Goal: Task Accomplishment & Management: Manage account settings

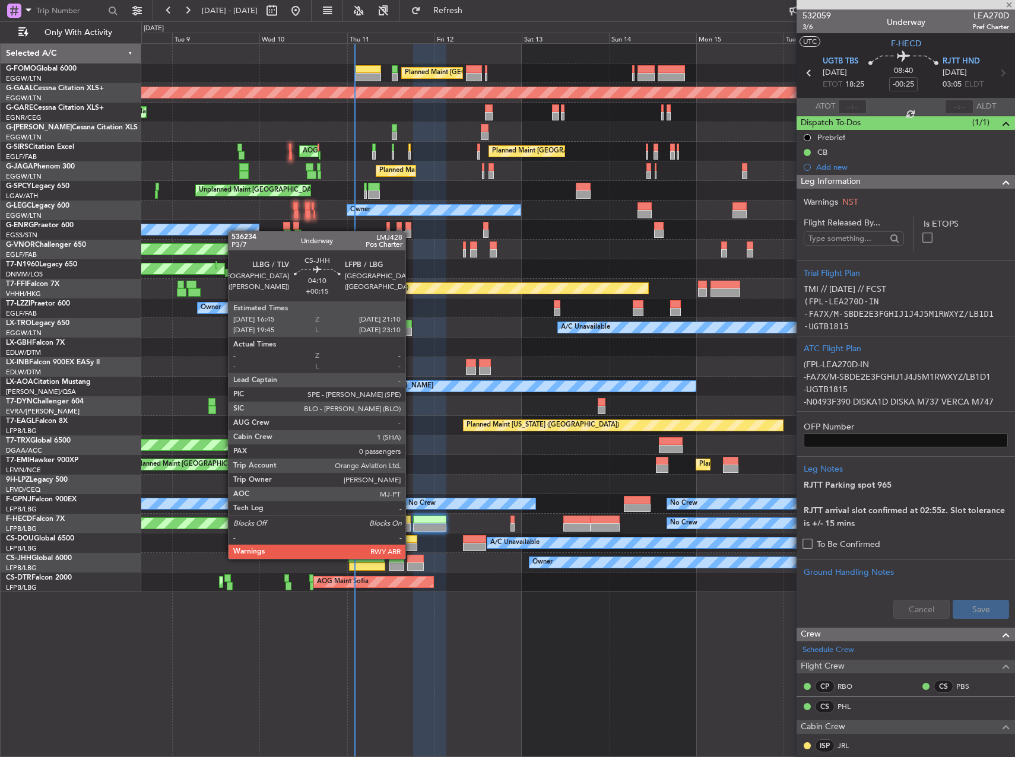
click at [411, 558] on div at bounding box center [415, 559] width 17 height 8
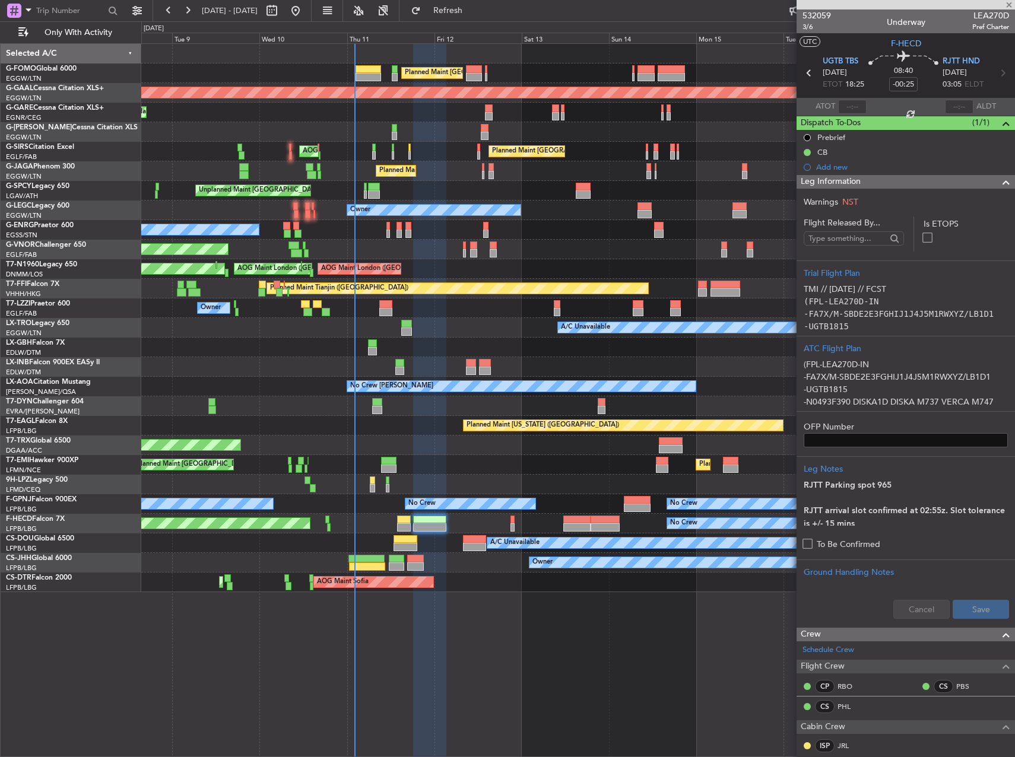
type input "+00:15"
type input "0"
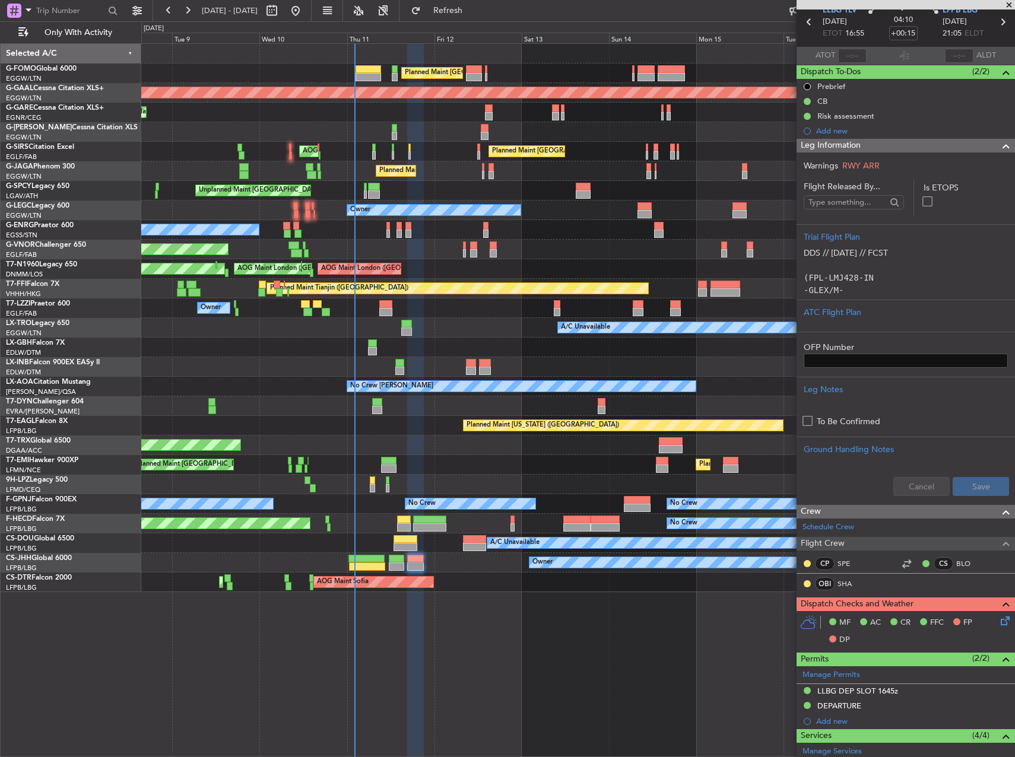
scroll to position [119, 0]
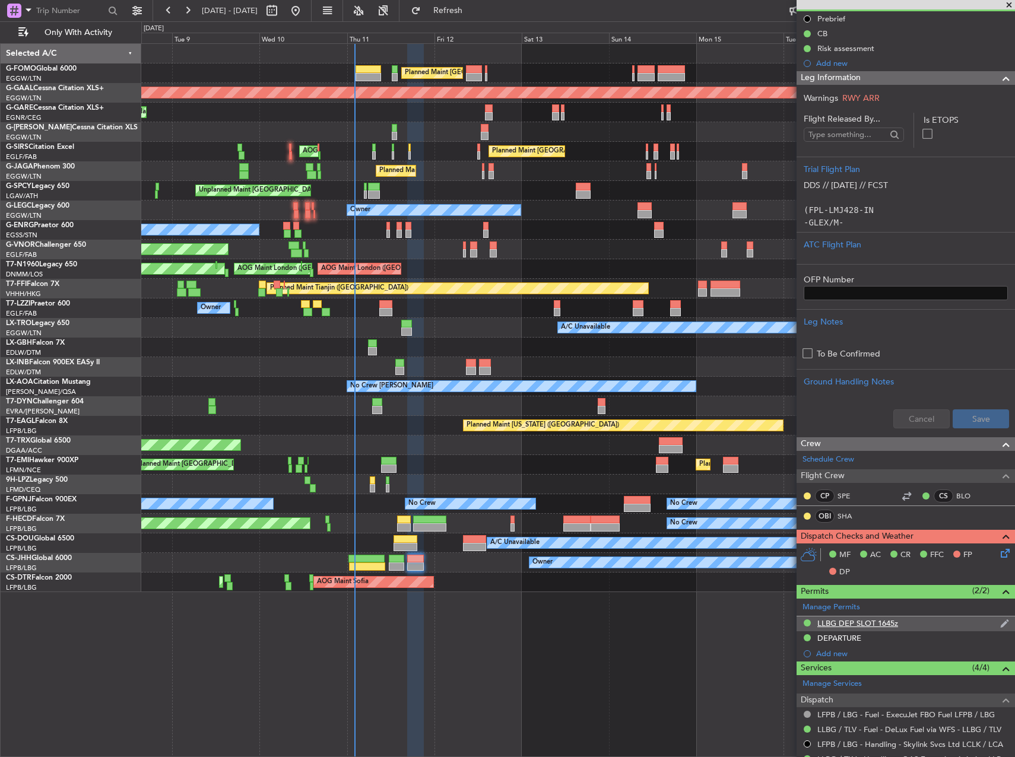
click at [898, 625] on div "LLBG DEP SLOT 1645z" at bounding box center [905, 624] width 218 height 15
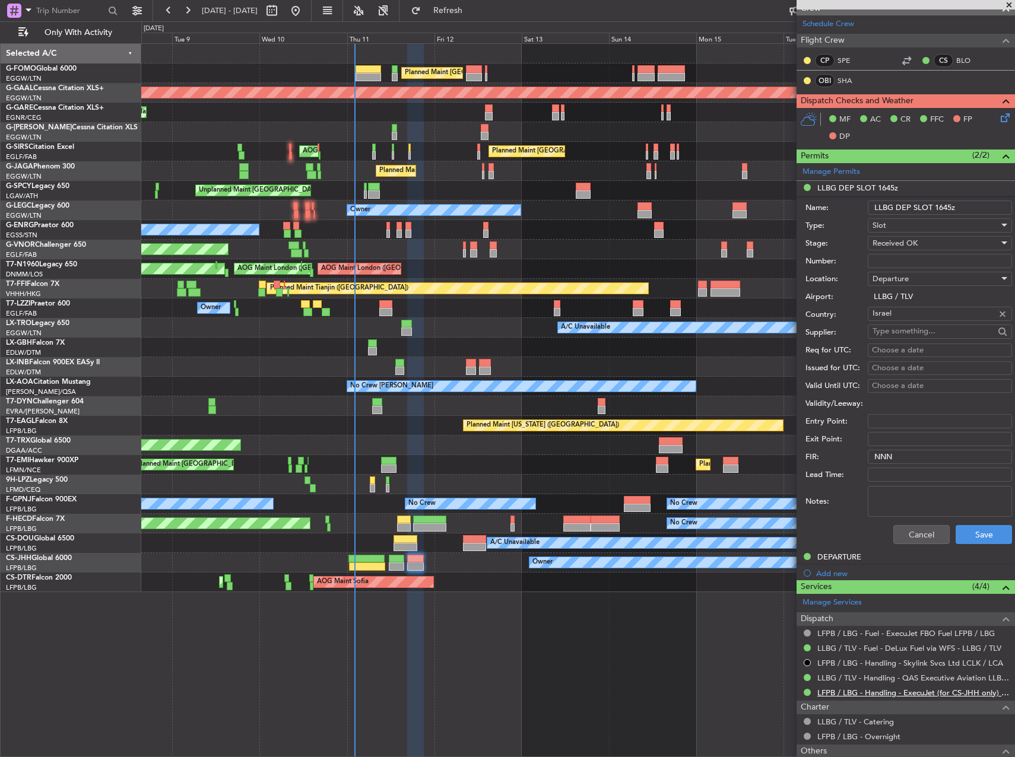
scroll to position [633, 0]
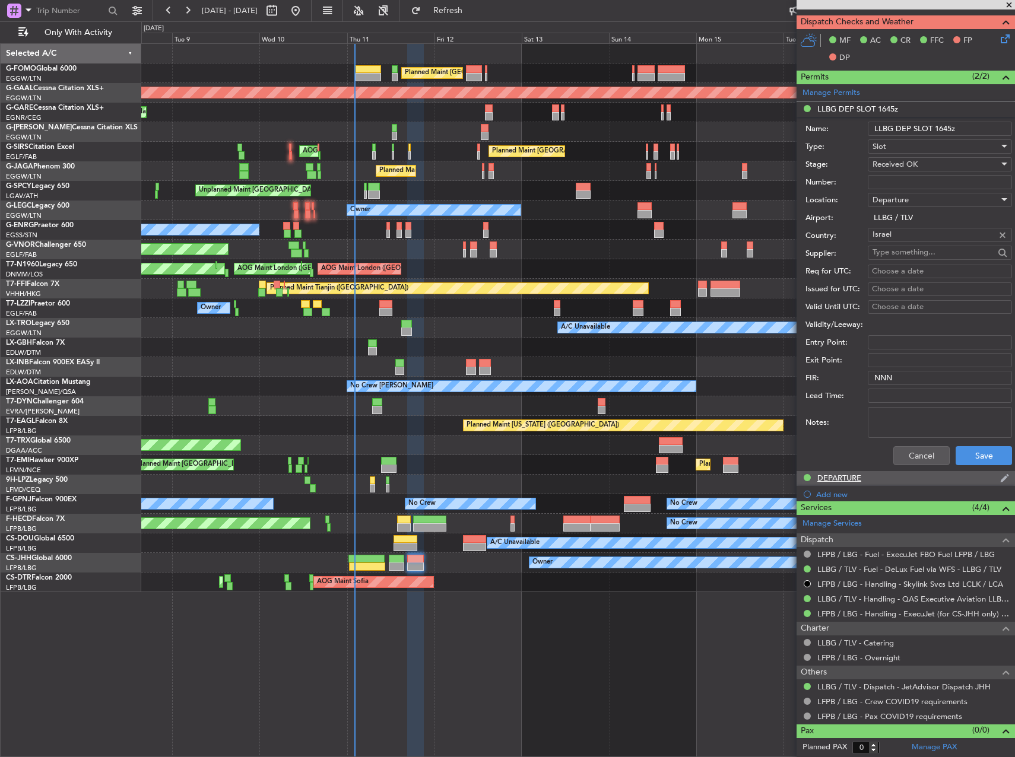
click at [847, 473] on div "DEPARTURE" at bounding box center [839, 478] width 44 height 10
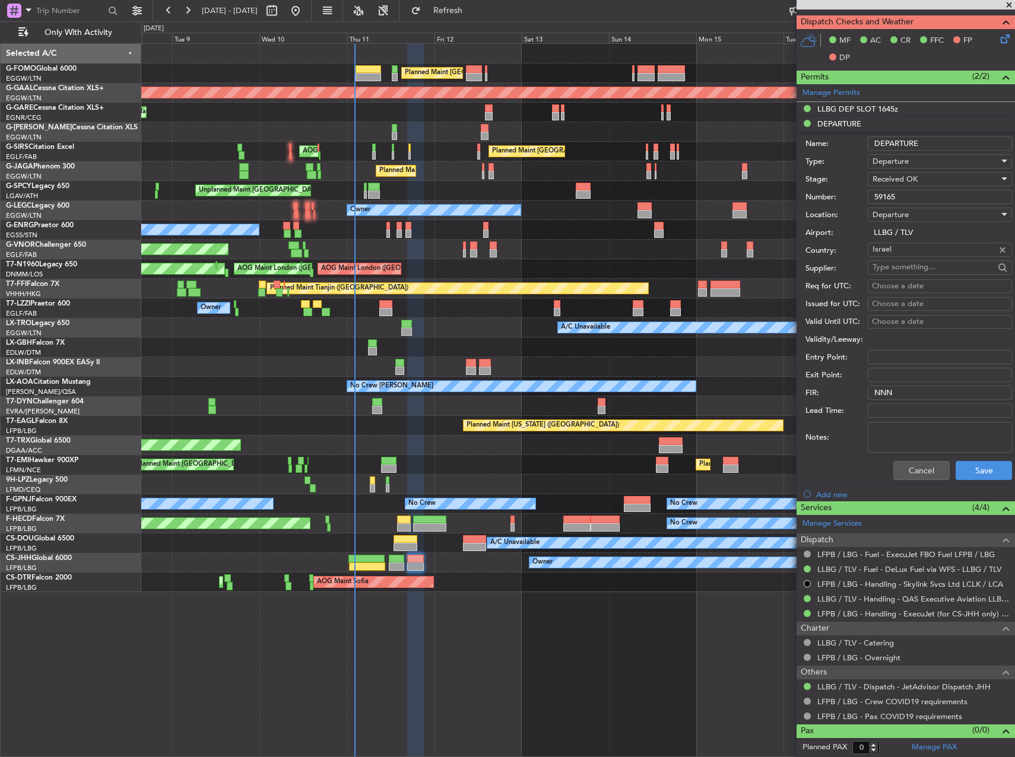
click at [924, 194] on input "59165" at bounding box center [940, 197] width 144 height 14
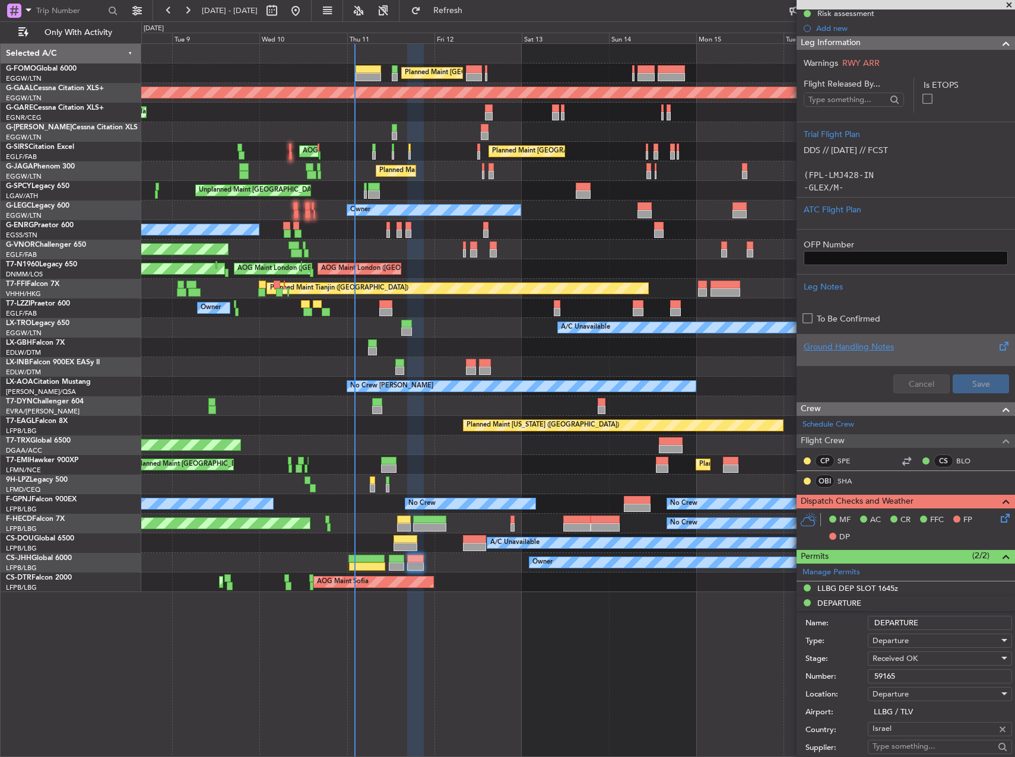
scroll to position [40, 0]
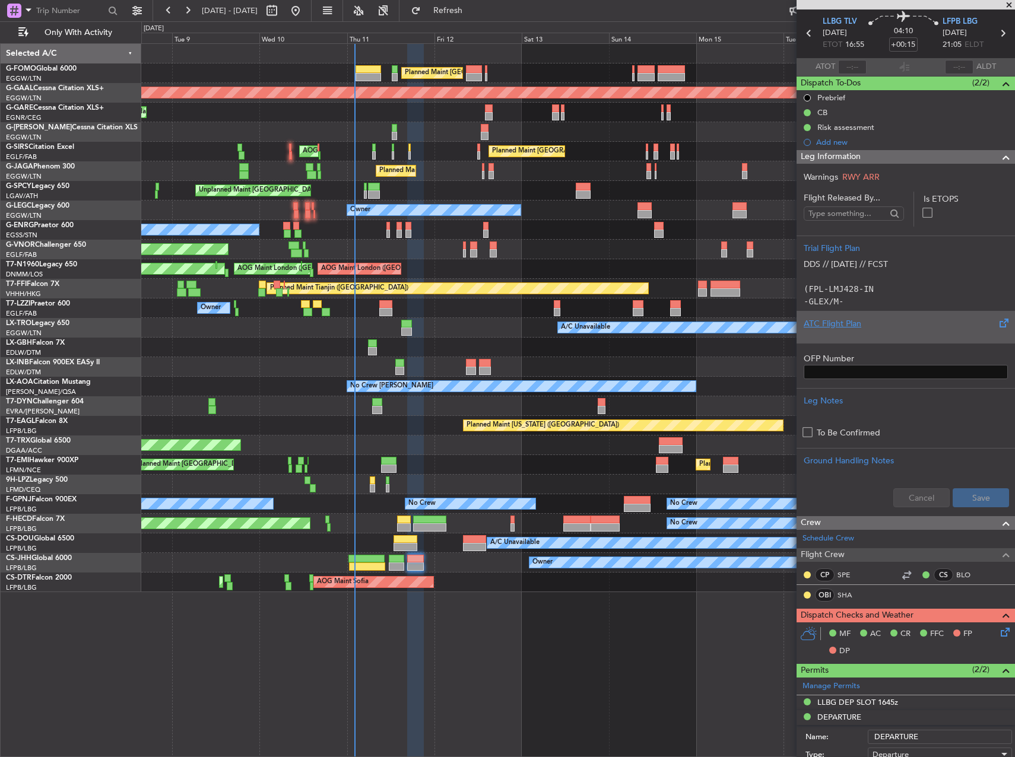
click at [840, 319] on div "ATC Flight Plan" at bounding box center [905, 323] width 204 height 12
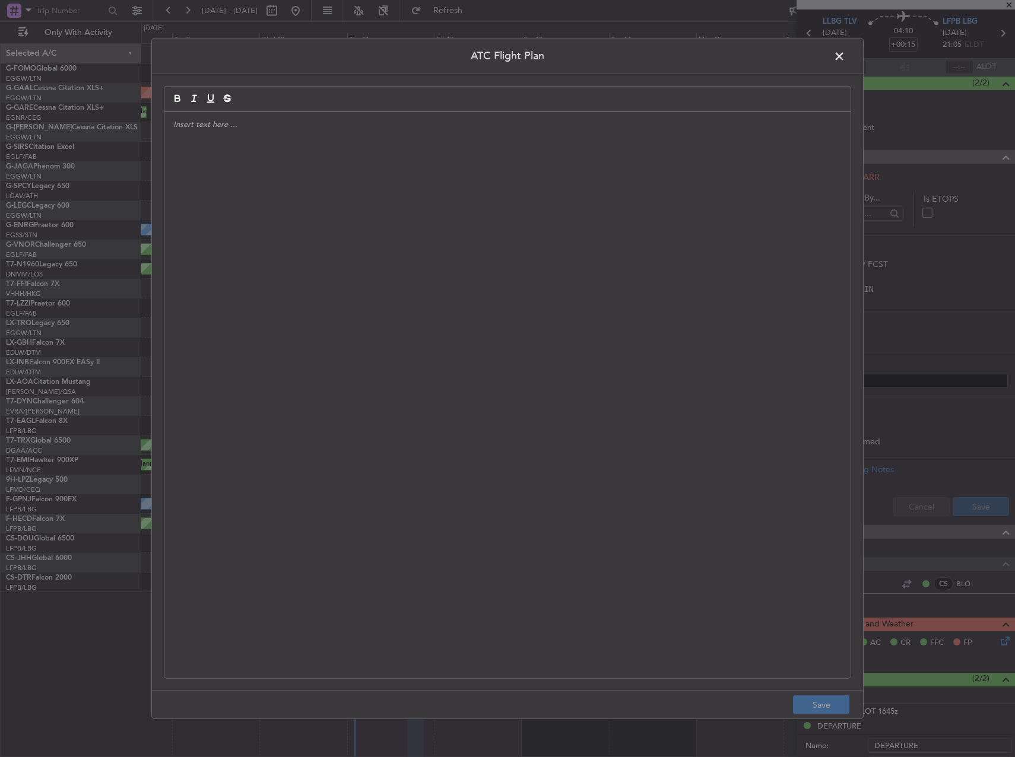
click at [626, 279] on div at bounding box center [507, 395] width 686 height 566
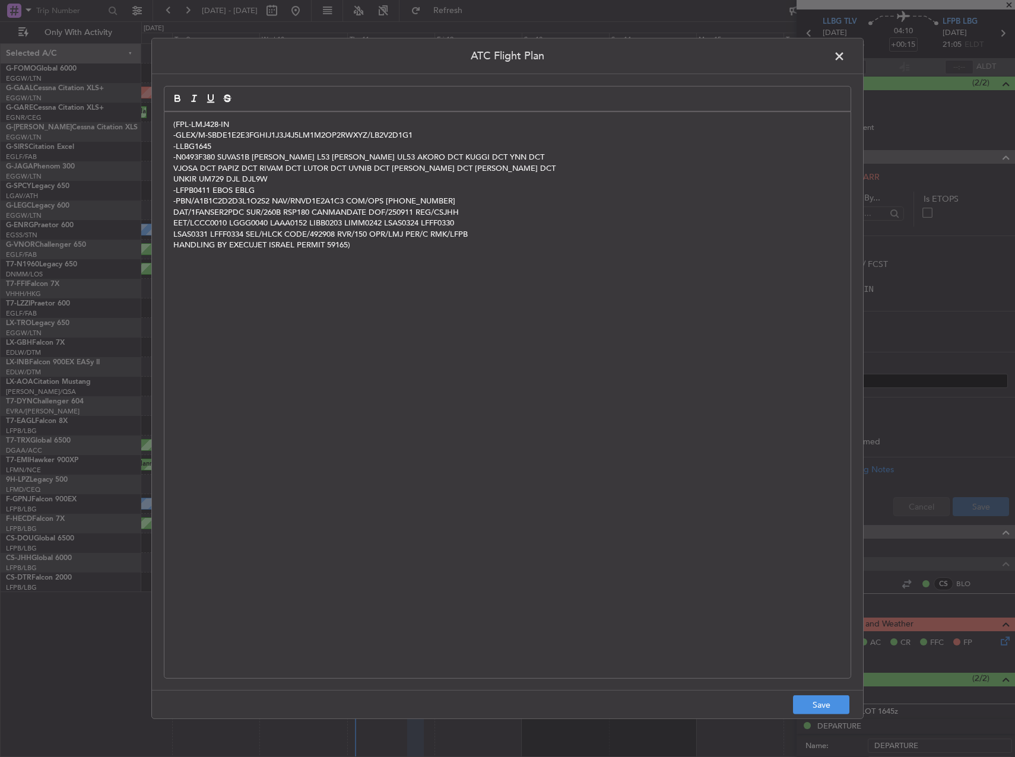
scroll to position [0, 0]
click at [819, 710] on button "Save" at bounding box center [821, 704] width 56 height 19
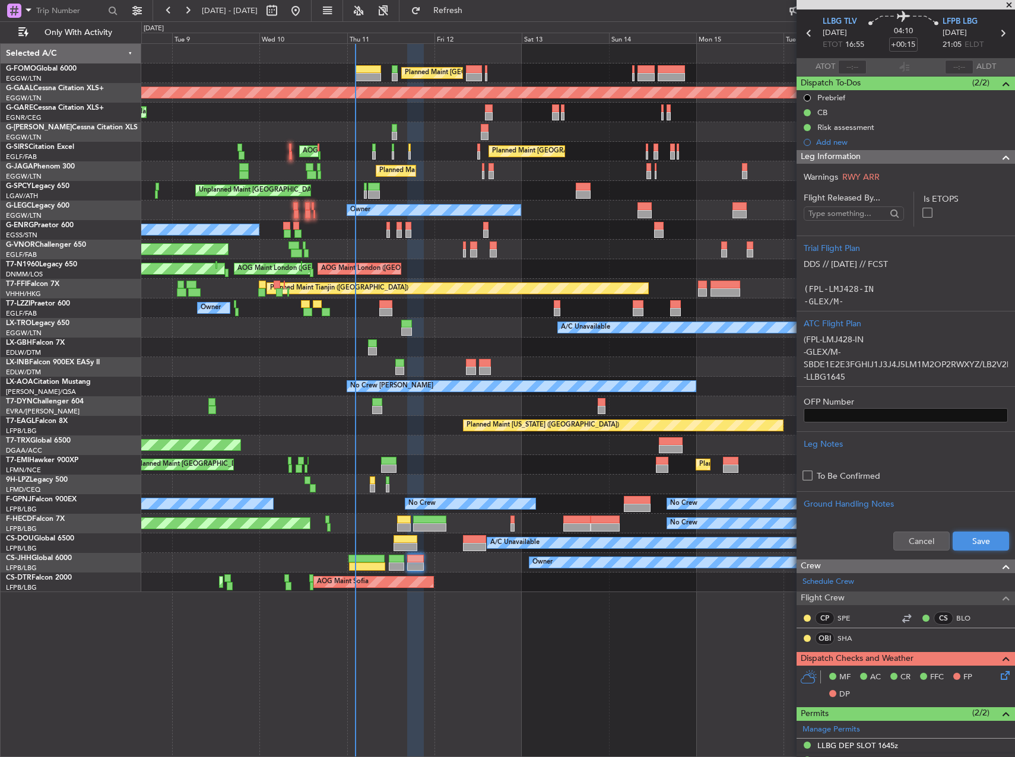
click at [965, 533] on button "Save" at bounding box center [980, 541] width 56 height 19
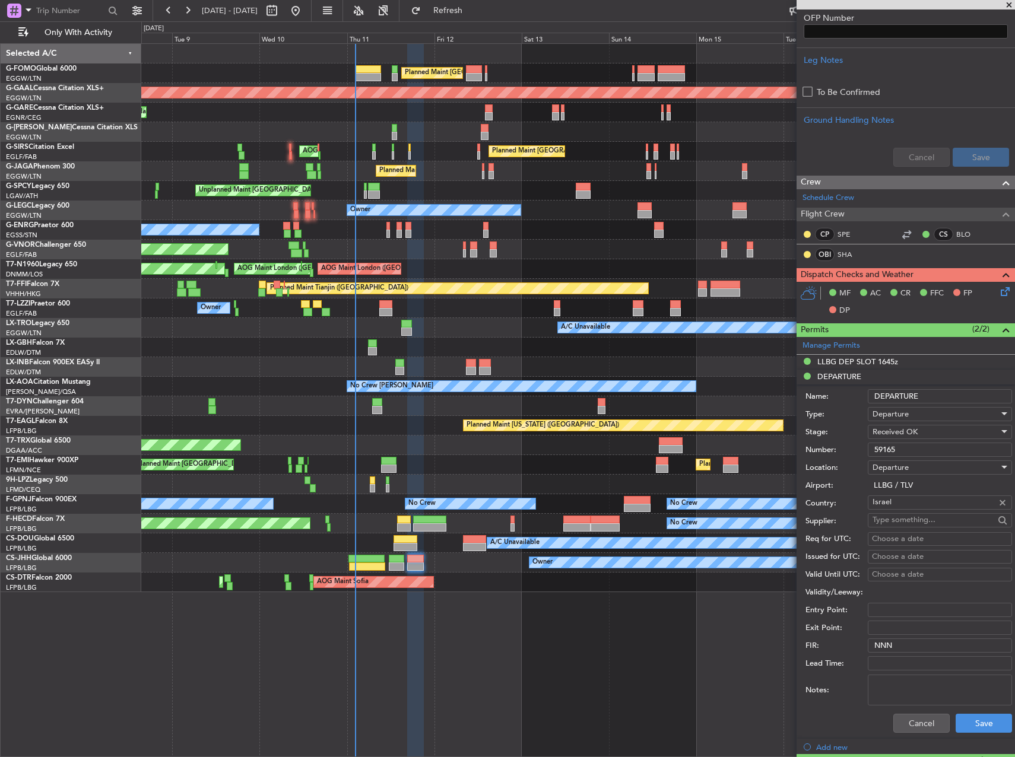
scroll to position [633, 0]
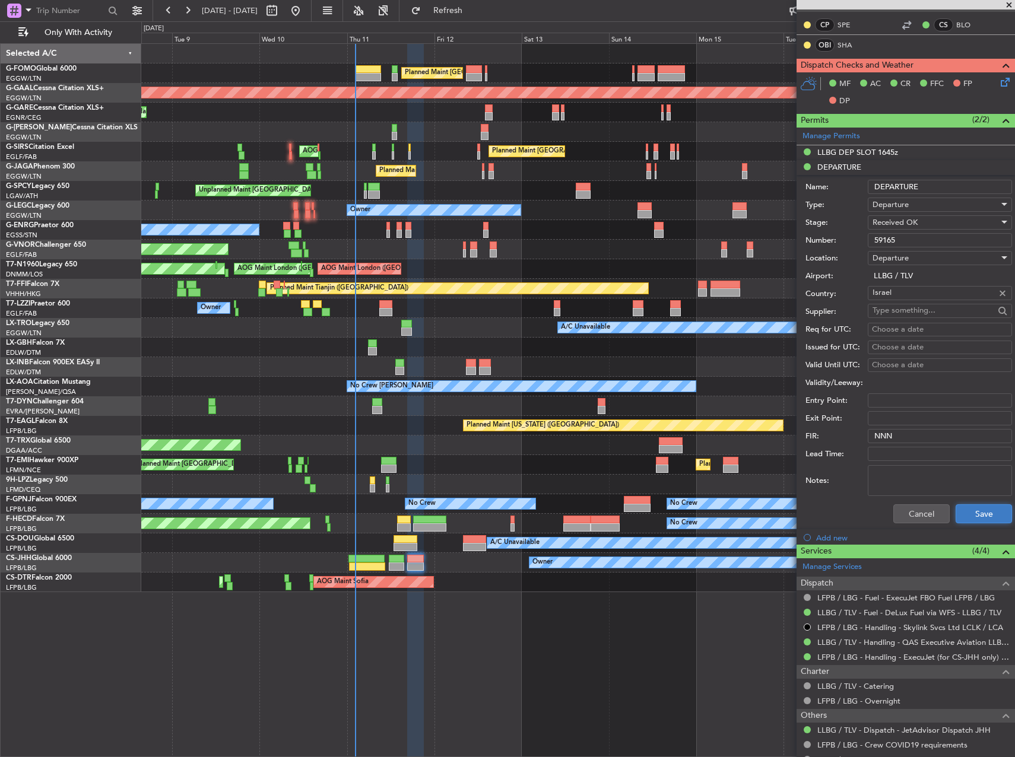
click at [961, 507] on button "Save" at bounding box center [983, 513] width 56 height 19
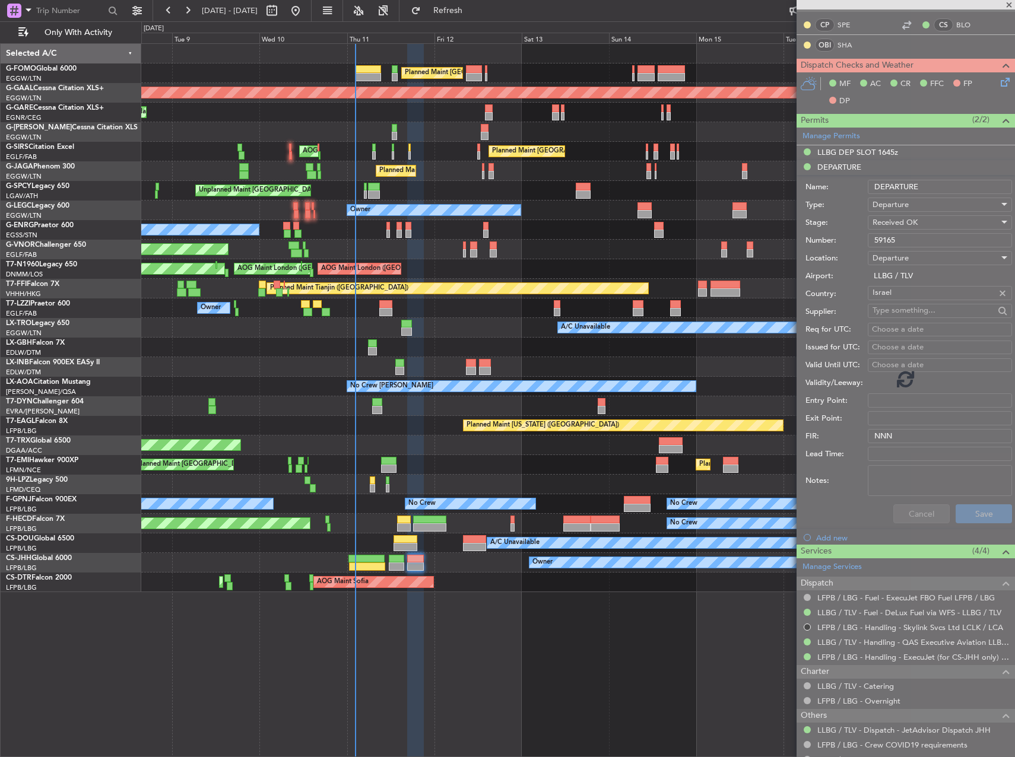
scroll to position [322, 0]
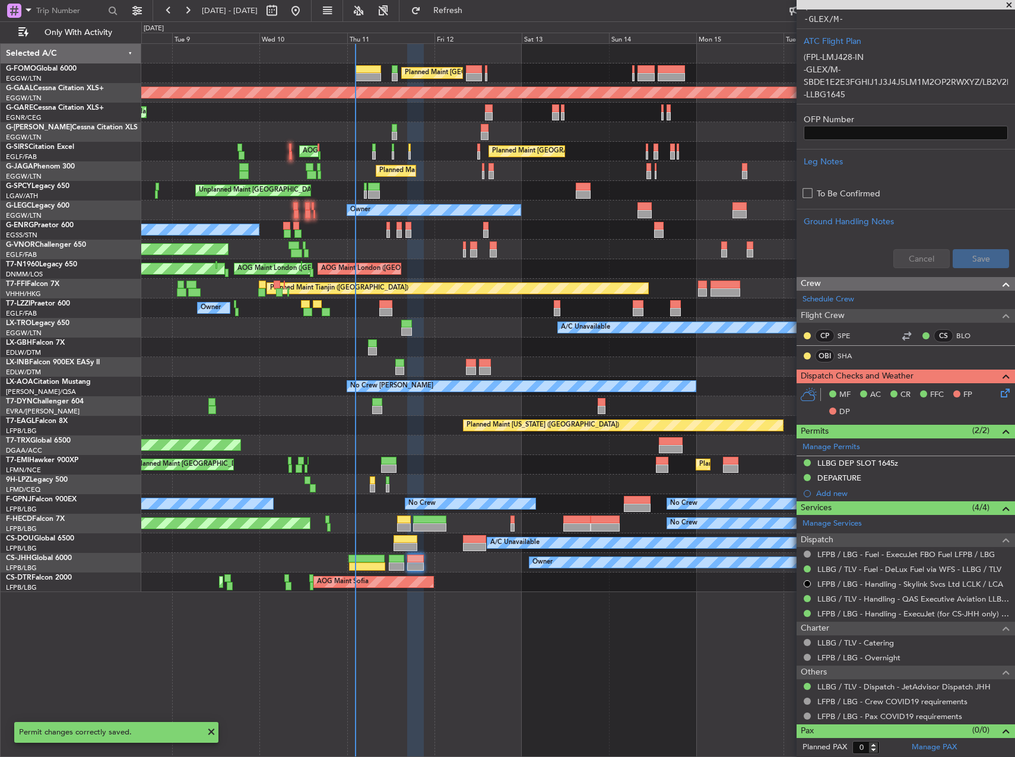
click at [1004, 391] on div "MF AC CR FFC FP DP" at bounding box center [905, 403] width 218 height 41
click at [998, 392] on icon at bounding box center [1002, 390] width 9 height 9
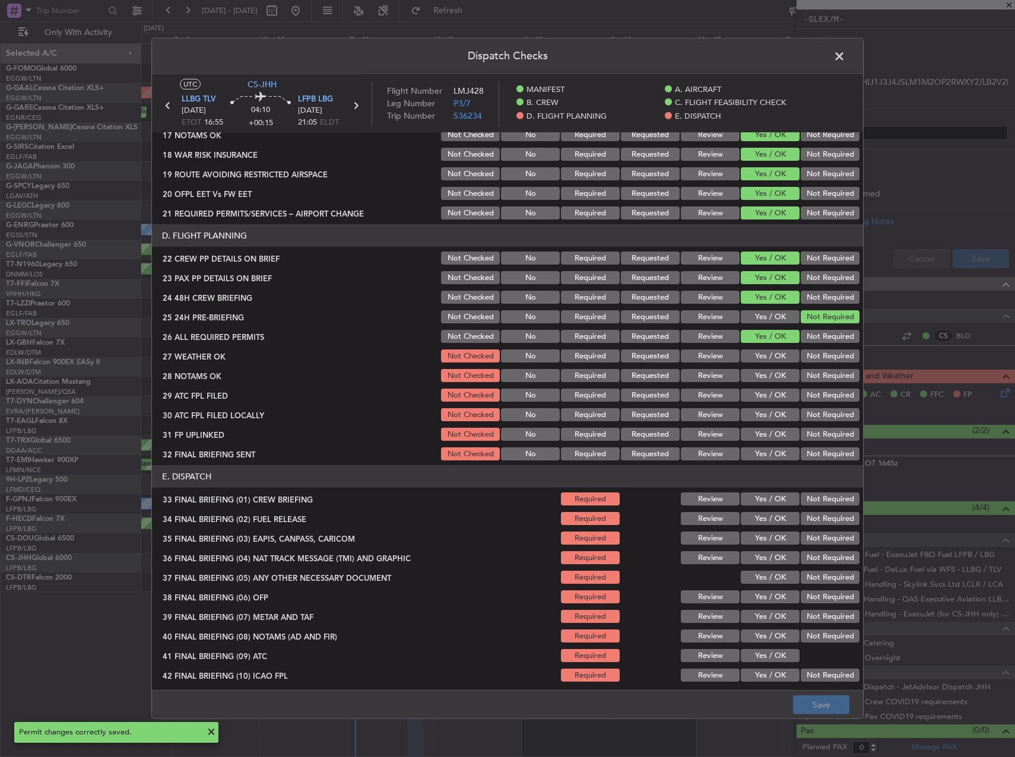
scroll to position [523, 0]
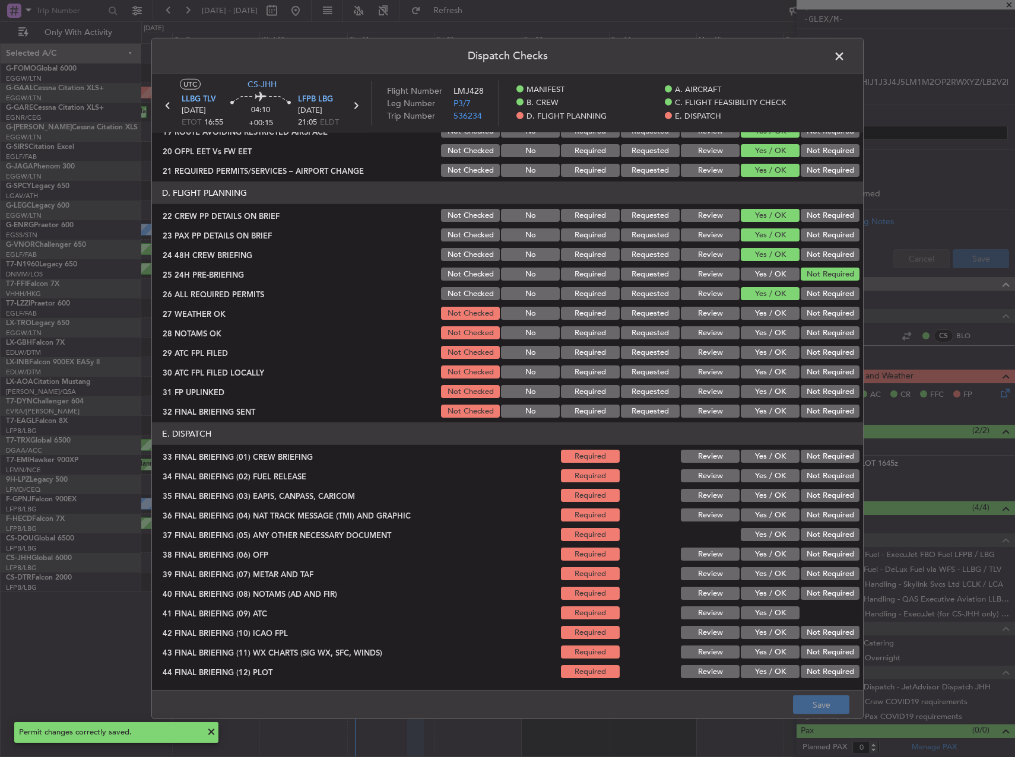
click at [762, 312] on button "Yes / OK" at bounding box center [770, 313] width 59 height 13
click at [761, 335] on button "Yes / OK" at bounding box center [770, 332] width 59 height 13
drag, startPoint x: 761, startPoint y: 348, endPoint x: 761, endPoint y: 360, distance: 11.3
click at [761, 349] on button "Yes / OK" at bounding box center [770, 352] width 59 height 13
drag, startPoint x: 818, startPoint y: 371, endPoint x: 792, endPoint y: 381, distance: 28.0
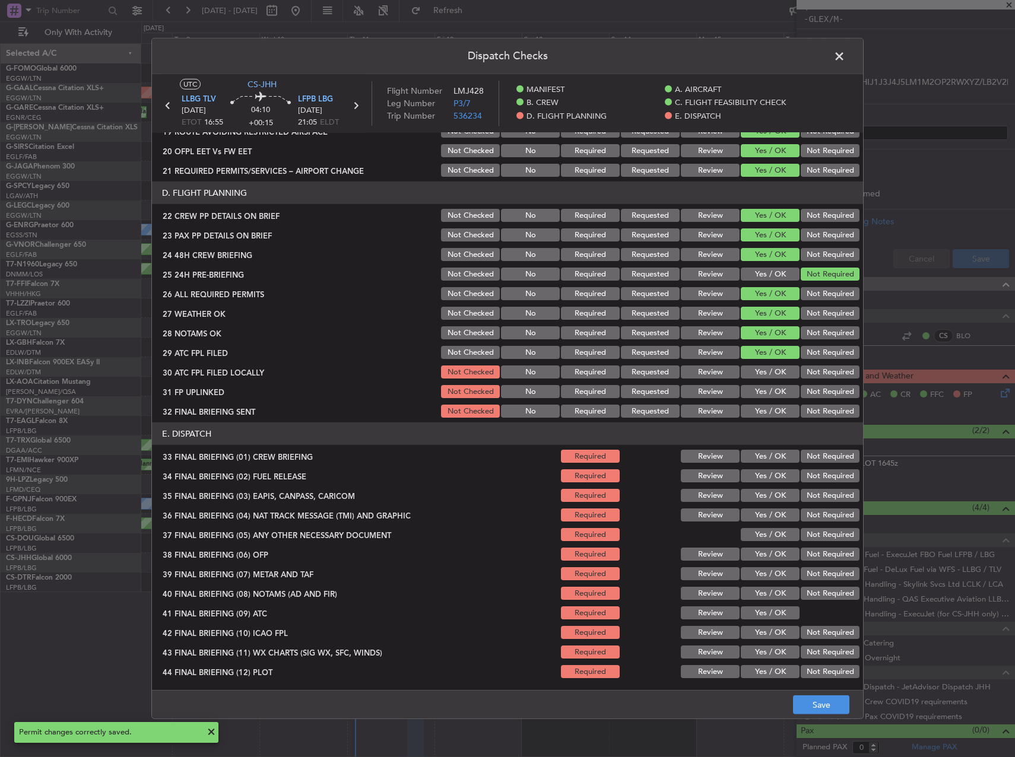
click at [818, 371] on button "Not Required" at bounding box center [829, 372] width 59 height 13
click at [784, 390] on button "Yes / OK" at bounding box center [770, 391] width 59 height 13
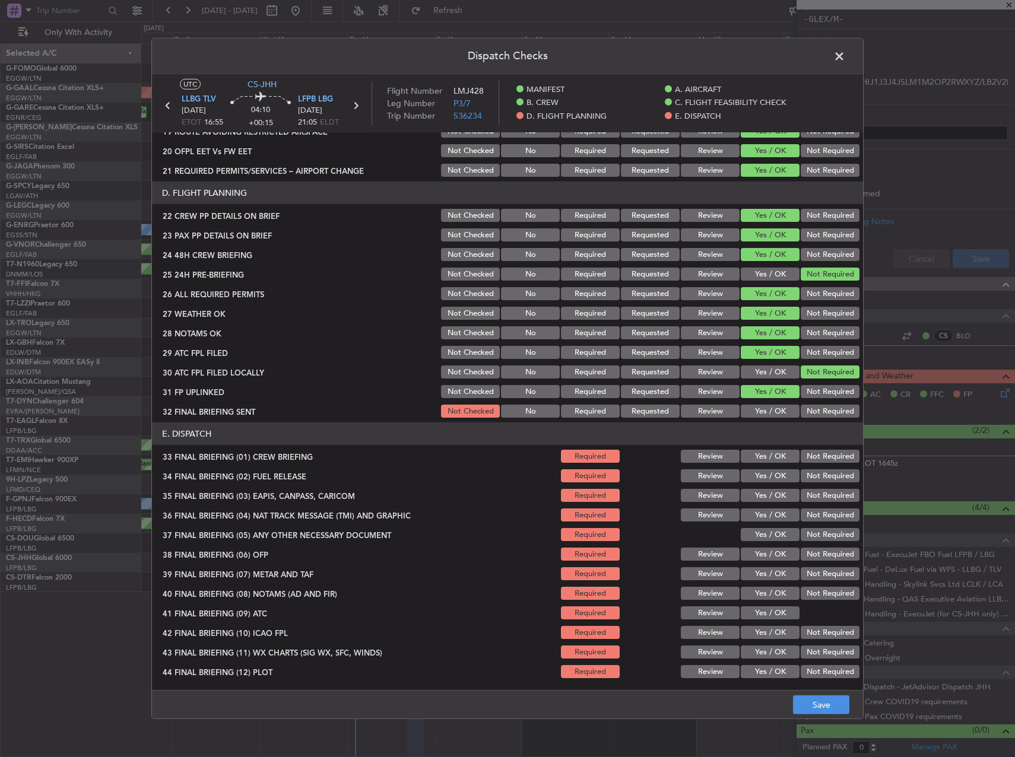
click at [814, 403] on div "Not Required" at bounding box center [829, 411] width 60 height 17
click at [815, 413] on button "Not Required" at bounding box center [829, 411] width 59 height 13
drag, startPoint x: 781, startPoint y: 452, endPoint x: 771, endPoint y: 472, distance: 22.8
click at [778, 458] on button "Yes / OK" at bounding box center [770, 456] width 59 height 13
drag, startPoint x: 767, startPoint y: 477, endPoint x: 773, endPoint y: 487, distance: 11.2
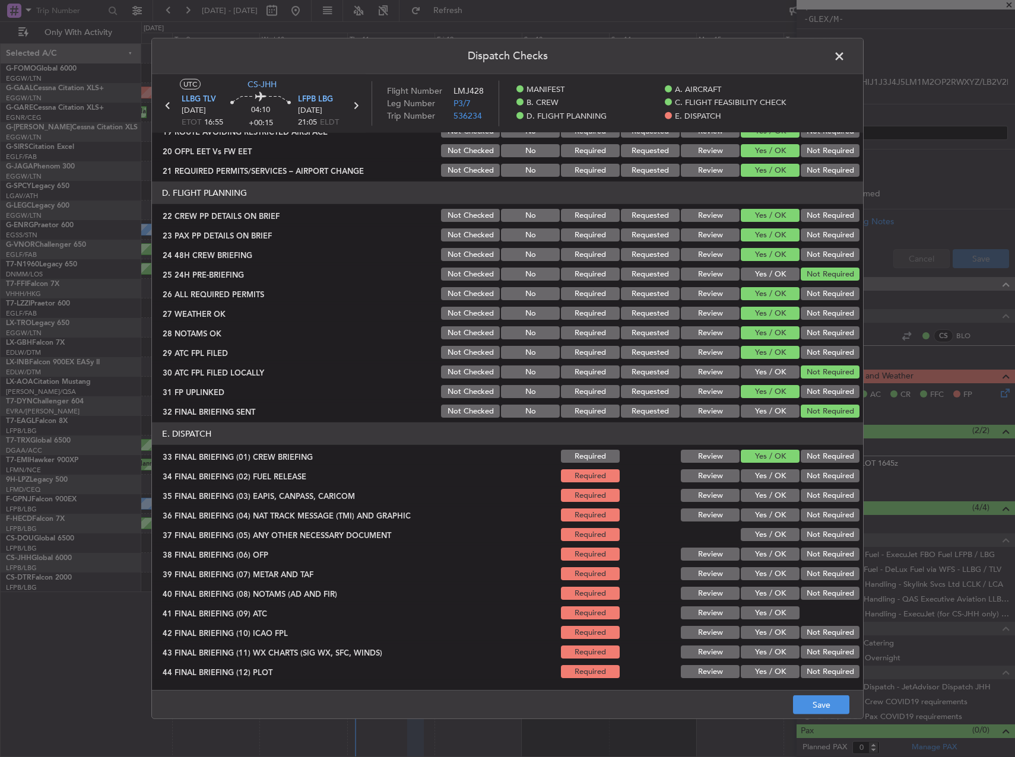
click at [766, 478] on button "Yes / OK" at bounding box center [770, 475] width 59 height 13
click at [804, 498] on button "Not Required" at bounding box center [829, 495] width 59 height 13
click at [809, 520] on button "Not Required" at bounding box center [829, 515] width 59 height 13
click at [809, 529] on div "Not Required" at bounding box center [829, 534] width 60 height 17
click at [807, 534] on button "Not Required" at bounding box center [829, 534] width 59 height 13
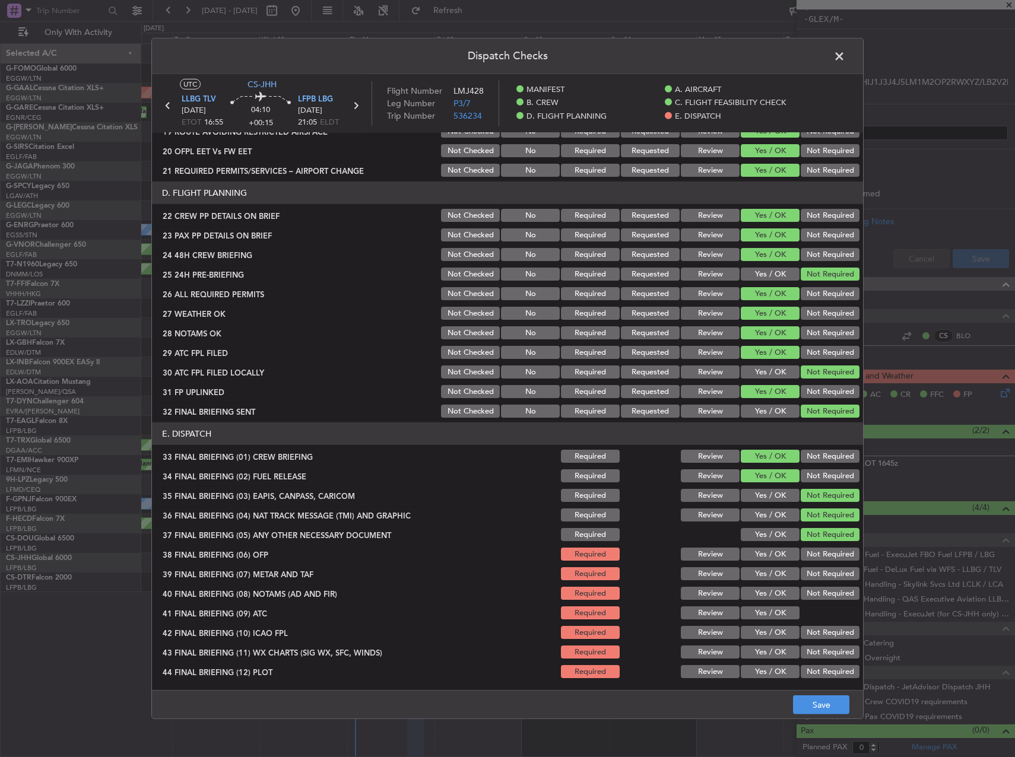
drag, startPoint x: 784, startPoint y: 553, endPoint x: 765, endPoint y: 562, distance: 20.4
click at [781, 554] on button "Yes / OK" at bounding box center [770, 554] width 59 height 13
drag, startPoint x: 764, startPoint y: 572, endPoint x: 765, endPoint y: 590, distance: 18.4
click at [764, 573] on button "Yes / OK" at bounding box center [770, 573] width 59 height 13
click at [765, 595] on button "Yes / OK" at bounding box center [770, 593] width 59 height 13
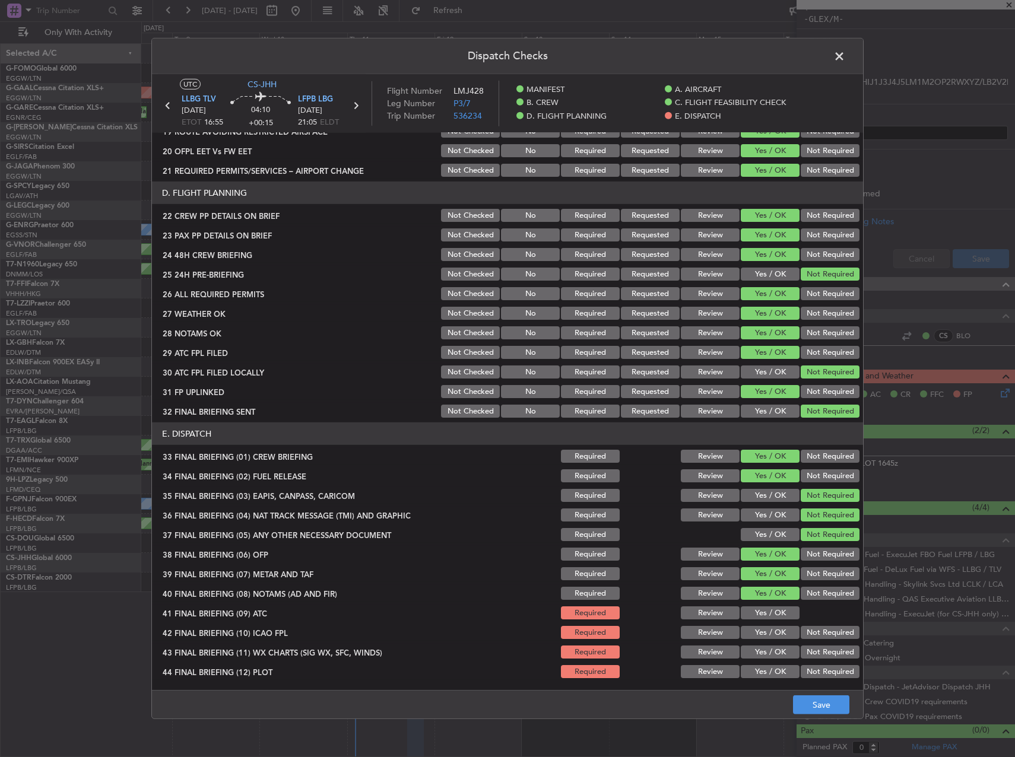
click at [767, 608] on button "Yes / OK" at bounding box center [770, 612] width 59 height 13
click at [771, 643] on section "E. DISPATCH 33 FINAL BRIEFING (01) CREW BRIEFING Required Review Yes / OK Not R…" at bounding box center [507, 551] width 711 height 258
click at [767, 625] on div "Yes / OK" at bounding box center [769, 632] width 60 height 17
click at [769, 633] on button "Yes / OK" at bounding box center [770, 632] width 59 height 13
click at [775, 648] on button "Yes / OK" at bounding box center [770, 652] width 59 height 13
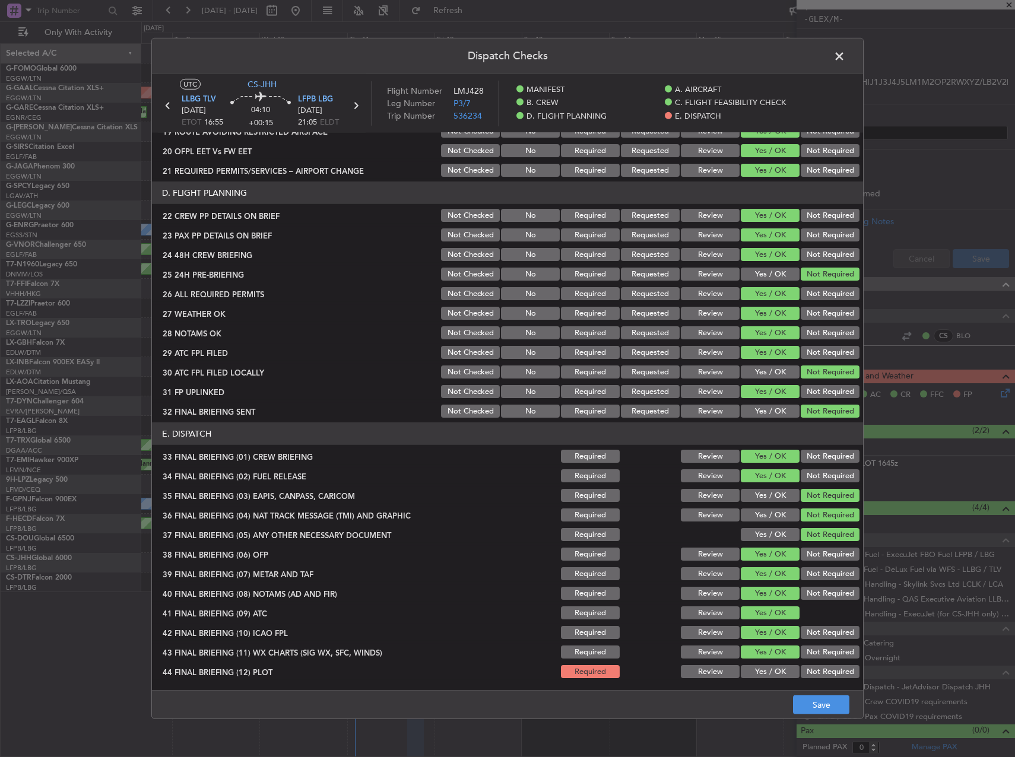
click at [778, 669] on button "Yes / OK" at bounding box center [770, 671] width 59 height 13
click at [800, 693] on footer "Save" at bounding box center [507, 704] width 711 height 28
click at [816, 704] on button "Save" at bounding box center [821, 704] width 56 height 19
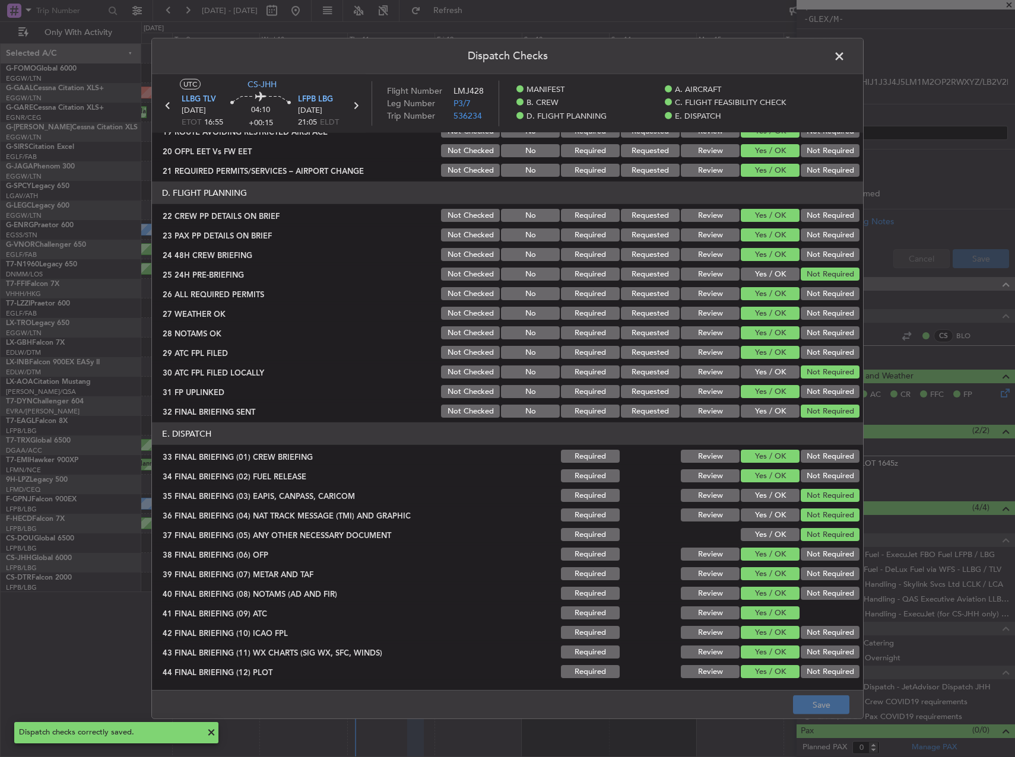
click at [845, 56] on span at bounding box center [845, 59] width 0 height 24
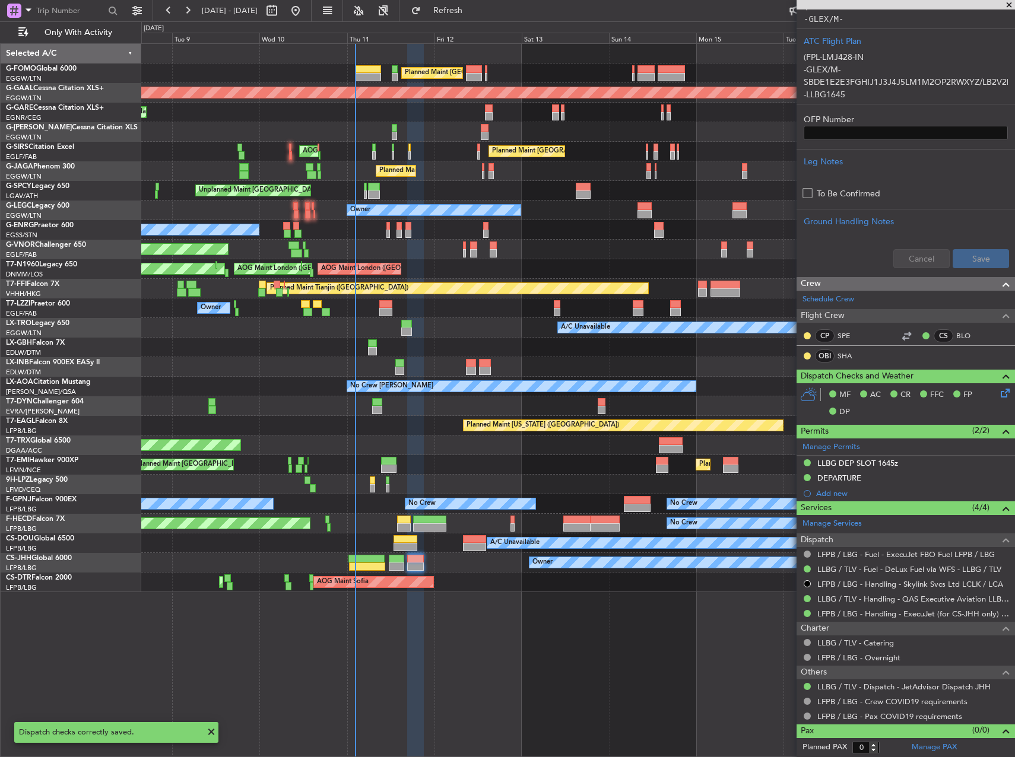
scroll to position [0, 0]
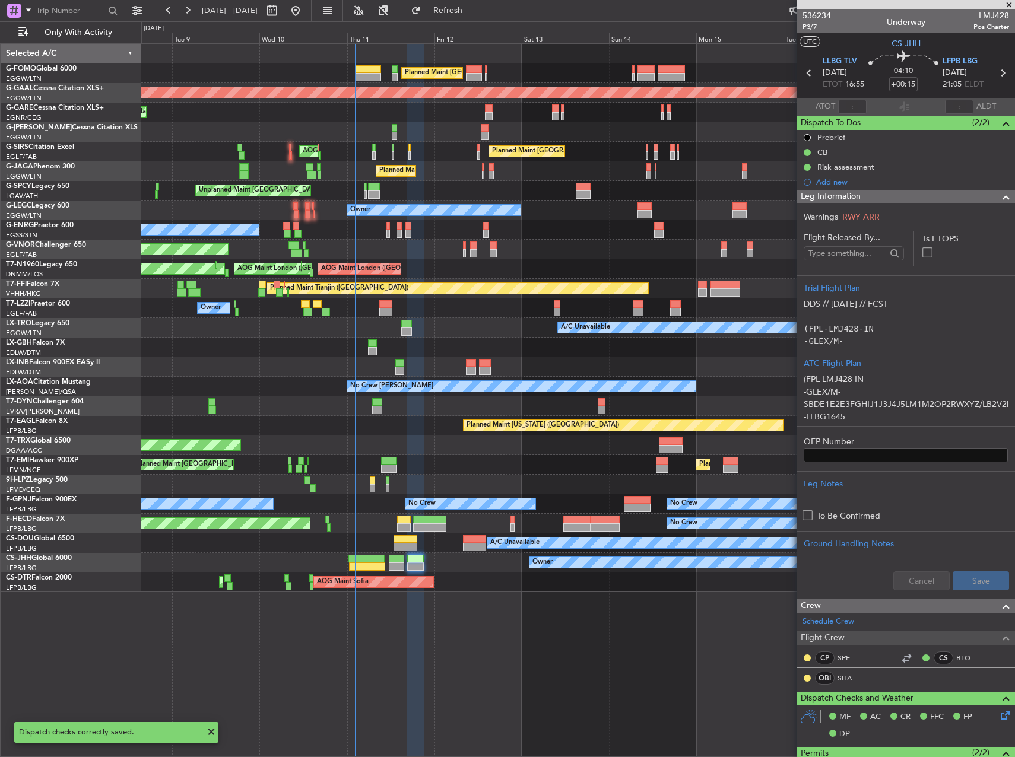
click at [822, 28] on span "P3/7" at bounding box center [816, 27] width 28 height 10
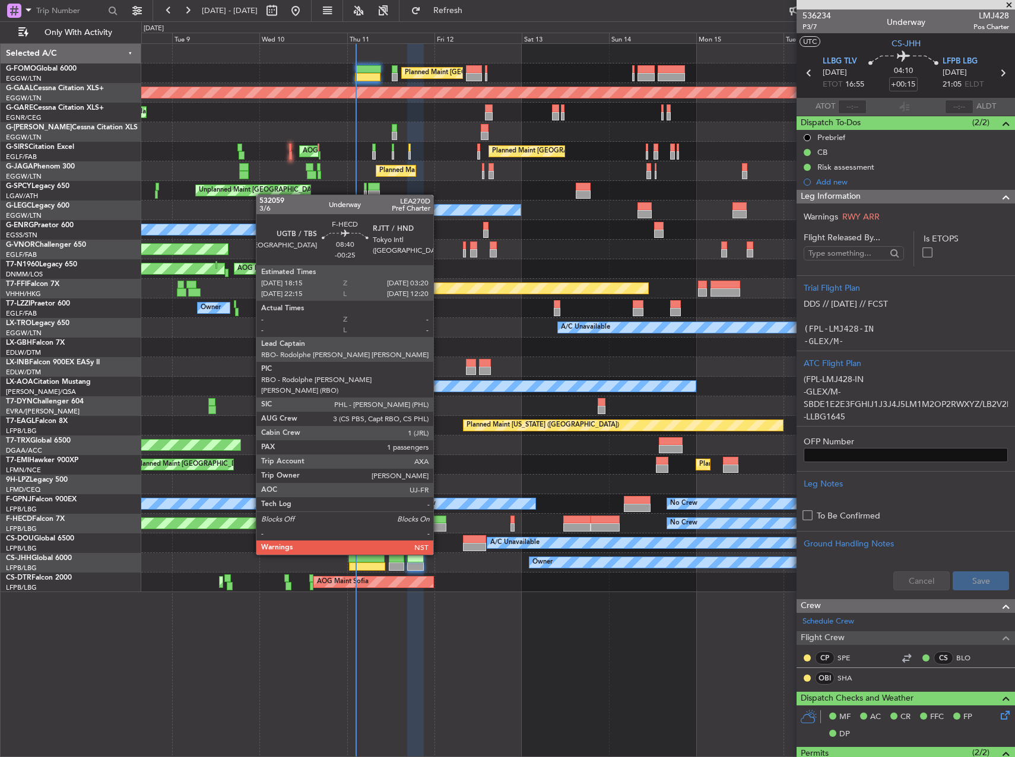
click at [438, 522] on div at bounding box center [429, 520] width 33 height 8
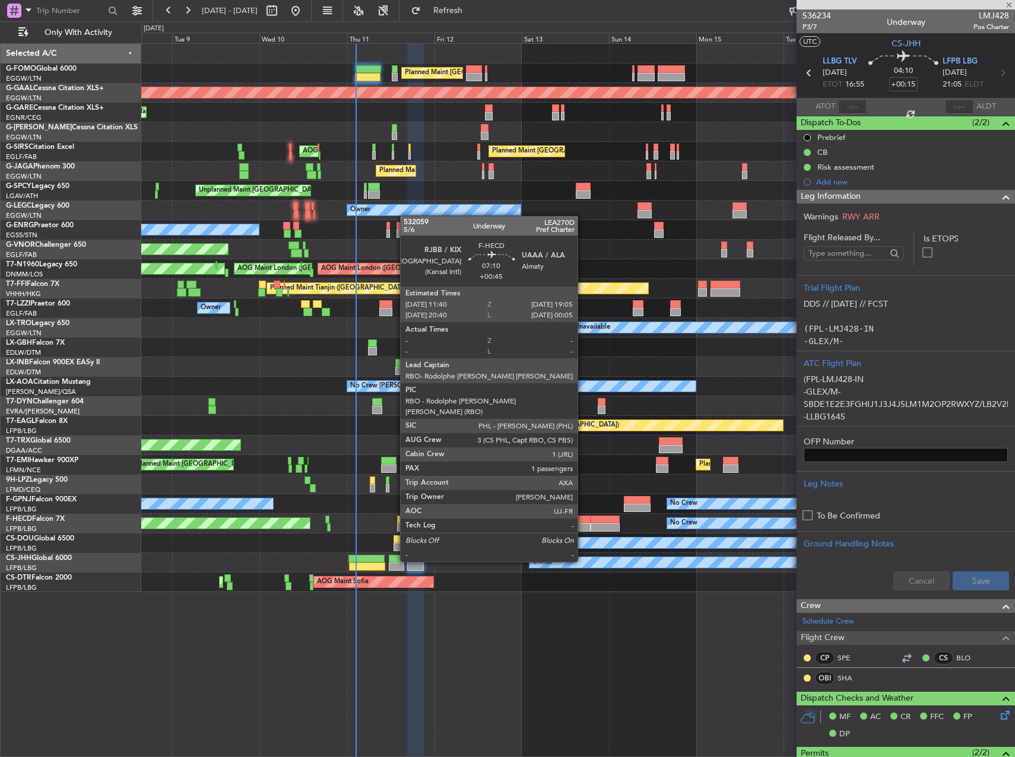
type input "-00:25"
type input "1"
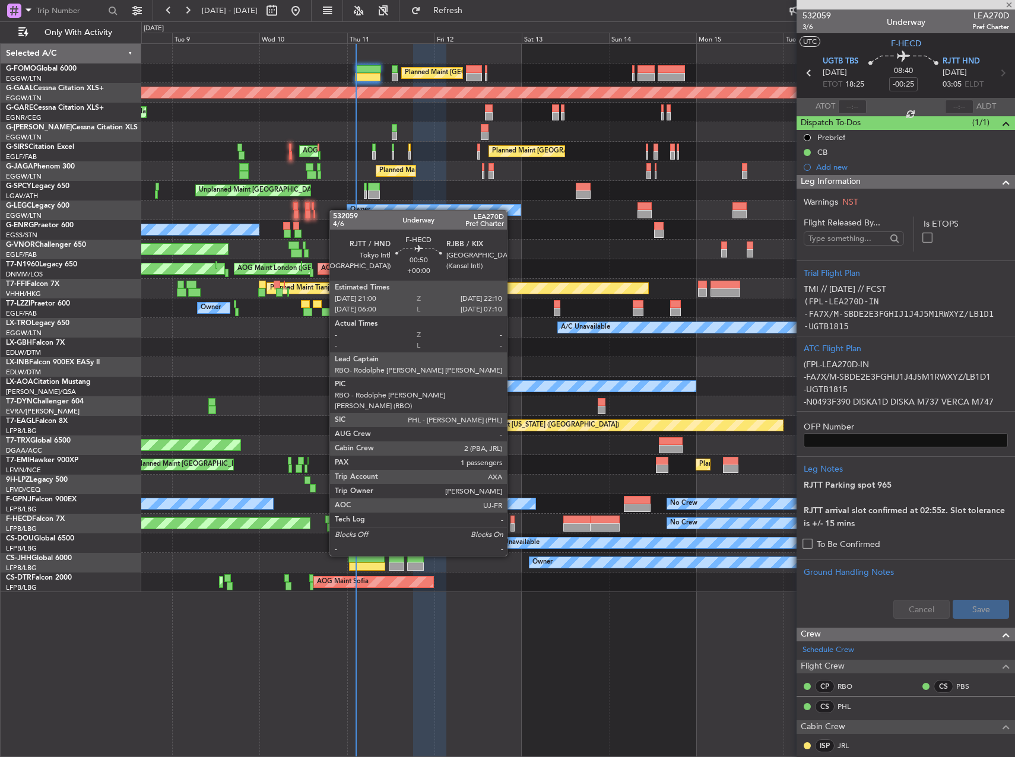
click at [512, 523] on div at bounding box center [512, 520] width 5 height 8
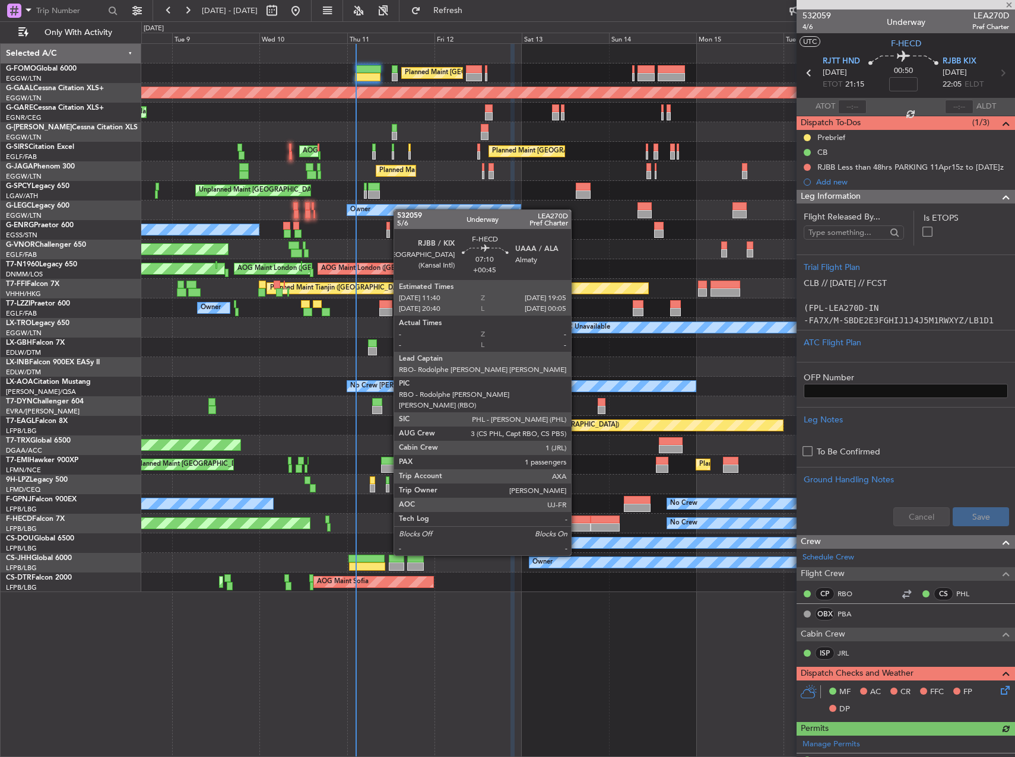
click at [576, 522] on div at bounding box center [576, 520] width 27 height 8
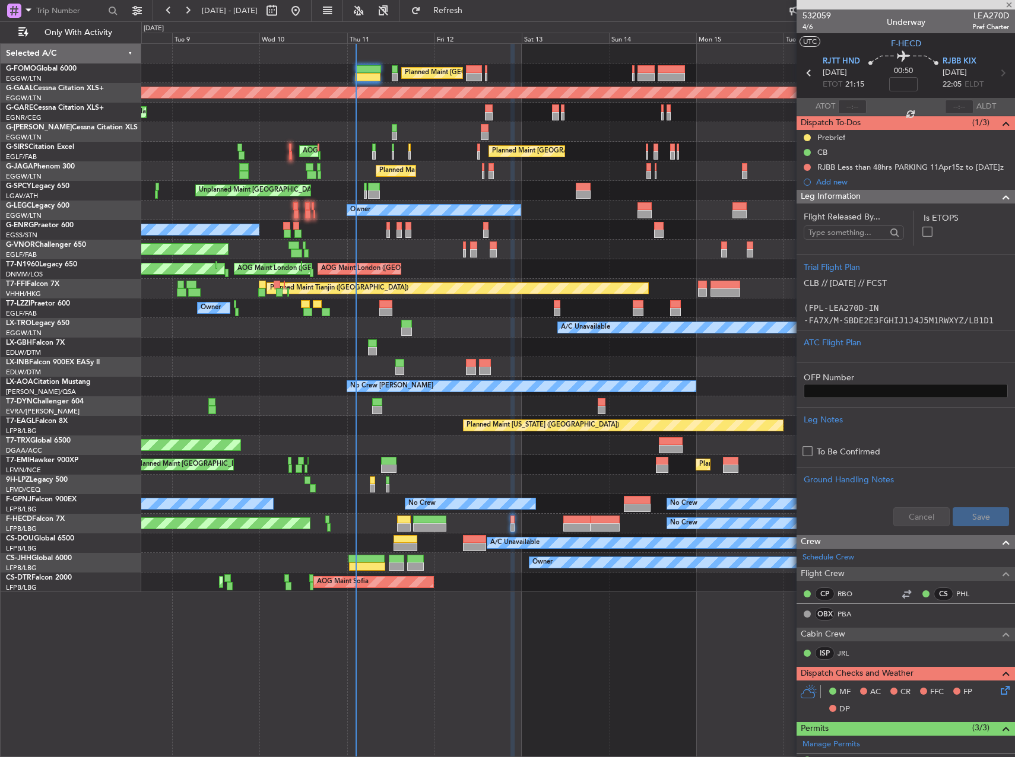
type input "+00:45"
